Goal: Task Accomplishment & Management: Use online tool/utility

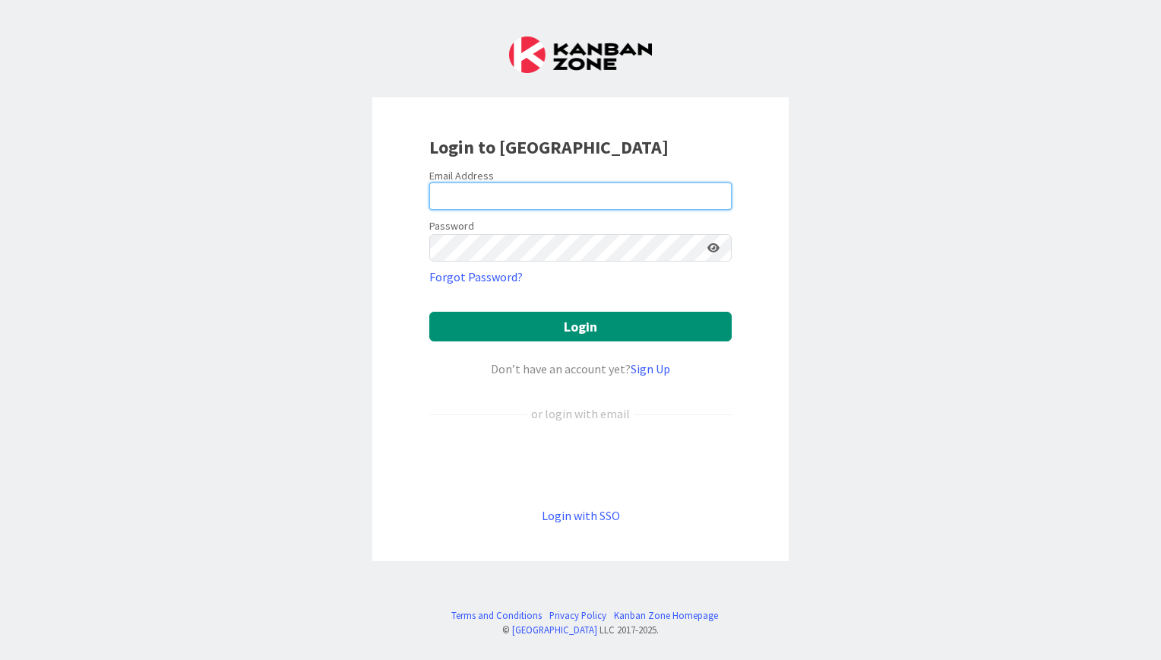
type input "[EMAIL_ADDRESS][DOMAIN_NAME]"
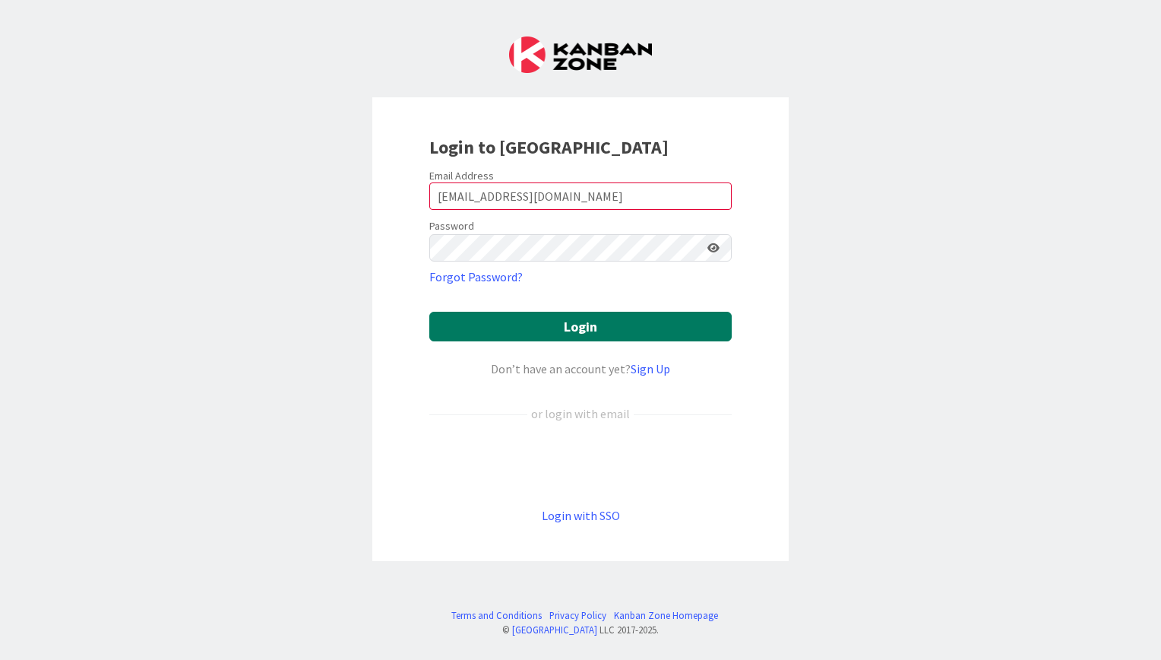
click at [591, 331] on button "Login" at bounding box center [580, 327] width 303 height 30
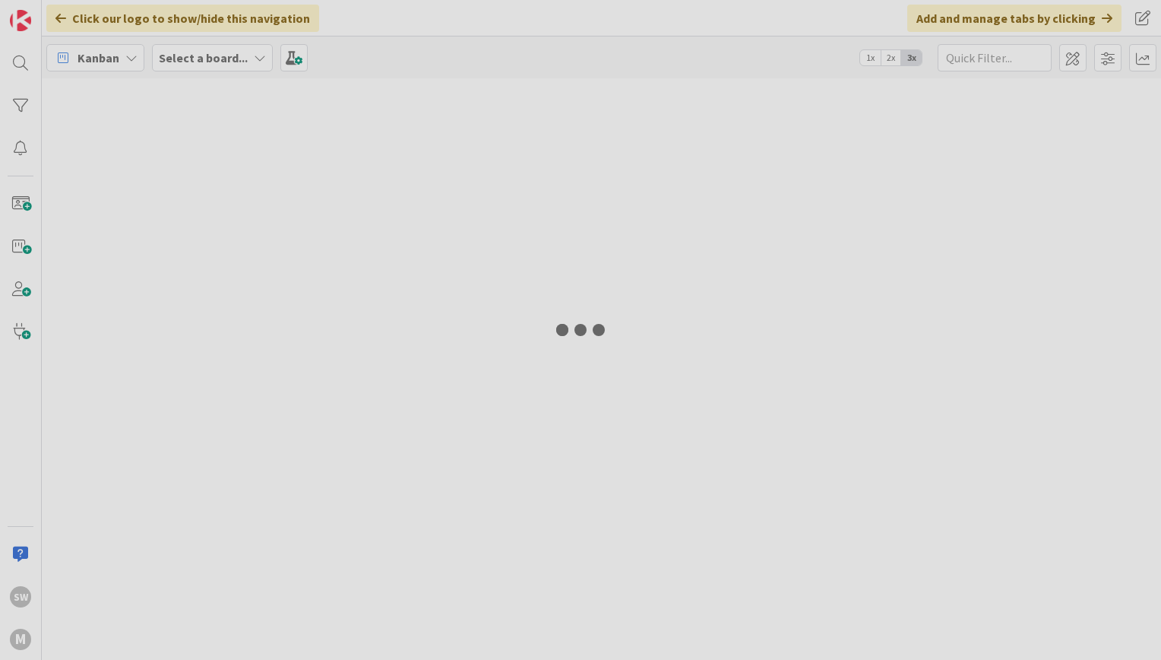
type input "[PERSON_NAME]"
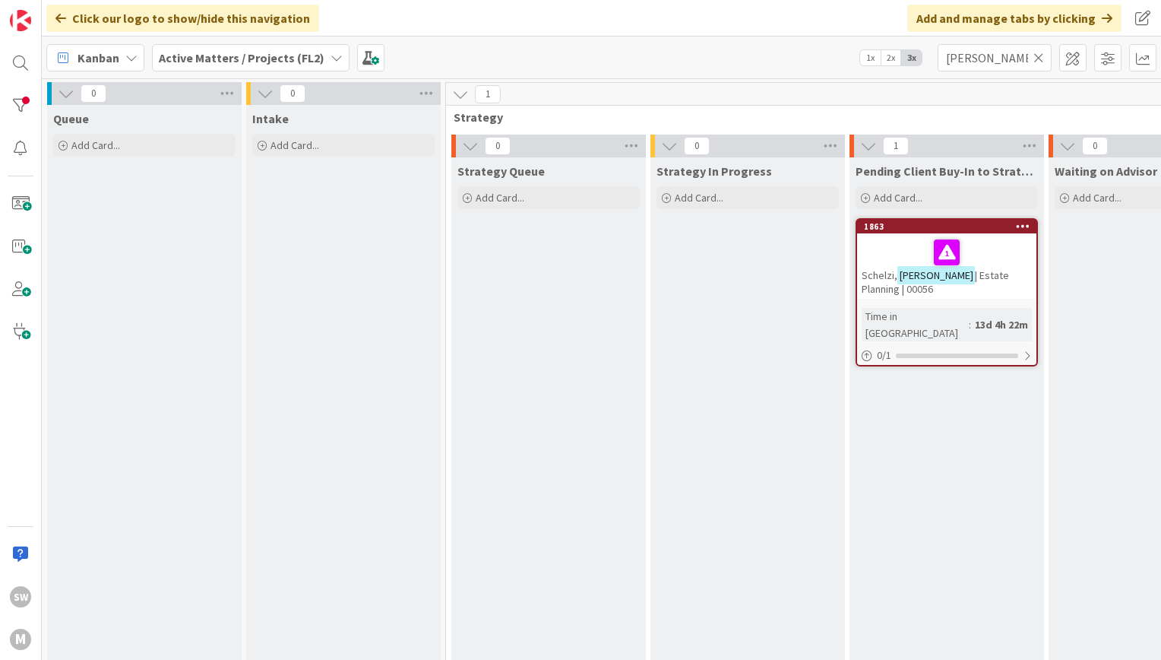
click at [1041, 58] on icon at bounding box center [1039, 58] width 11 height 14
